Goal: Information Seeking & Learning: Learn about a topic

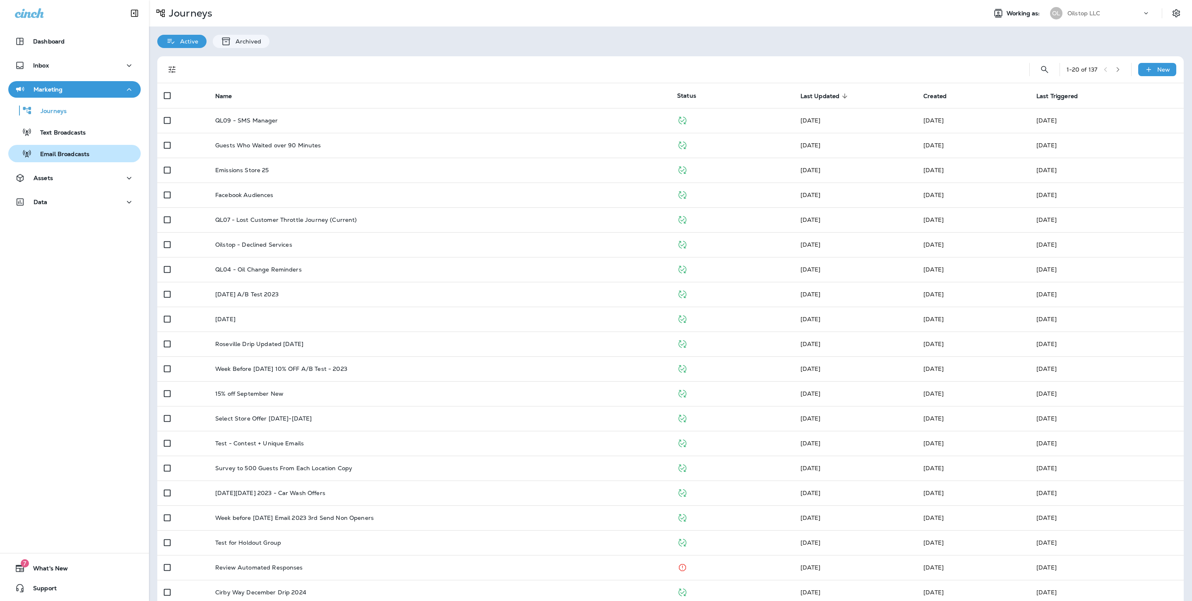
click at [78, 154] on p "Email Broadcasts" at bounding box center [61, 155] width 58 height 8
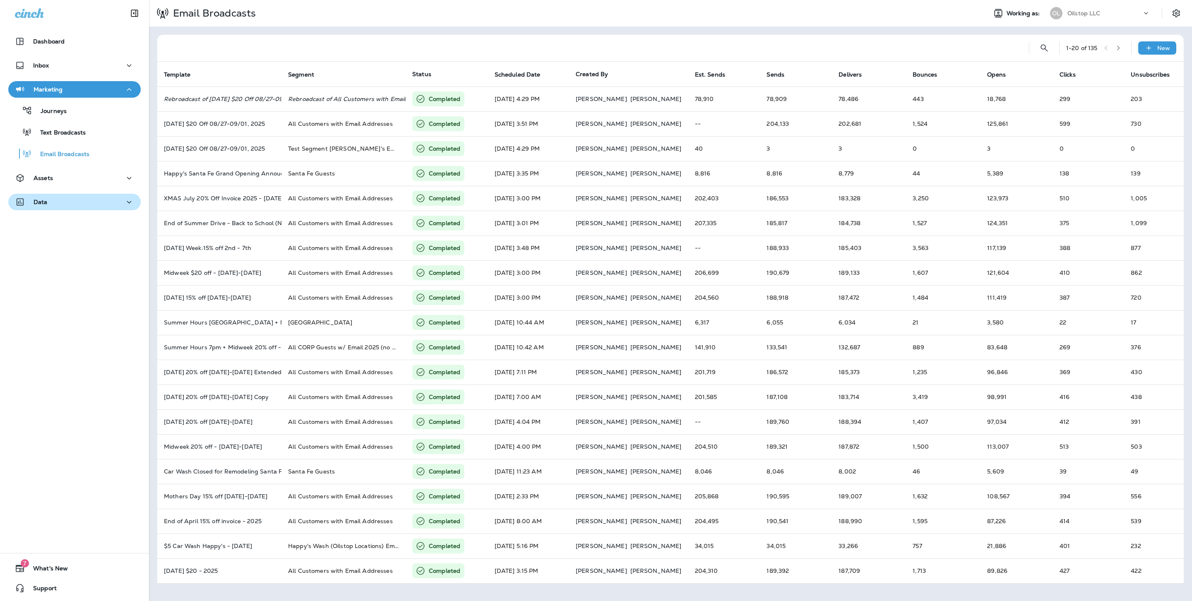
click at [55, 204] on div "Data" at bounding box center [74, 202] width 119 height 10
click at [93, 222] on div "Analytics" at bounding box center [75, 223] width 126 height 12
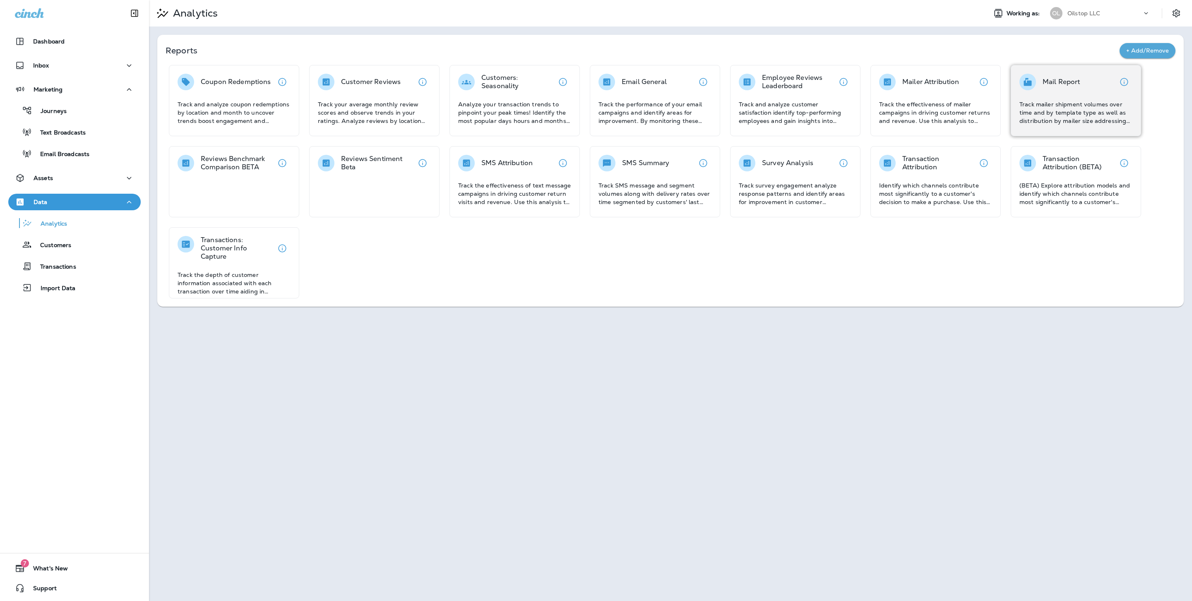
click at [1069, 114] on p "Track mailer shipment volumes over time and by template type as well as distrib…" at bounding box center [1076, 112] width 113 height 25
